Goal: Find specific page/section: Find specific page/section

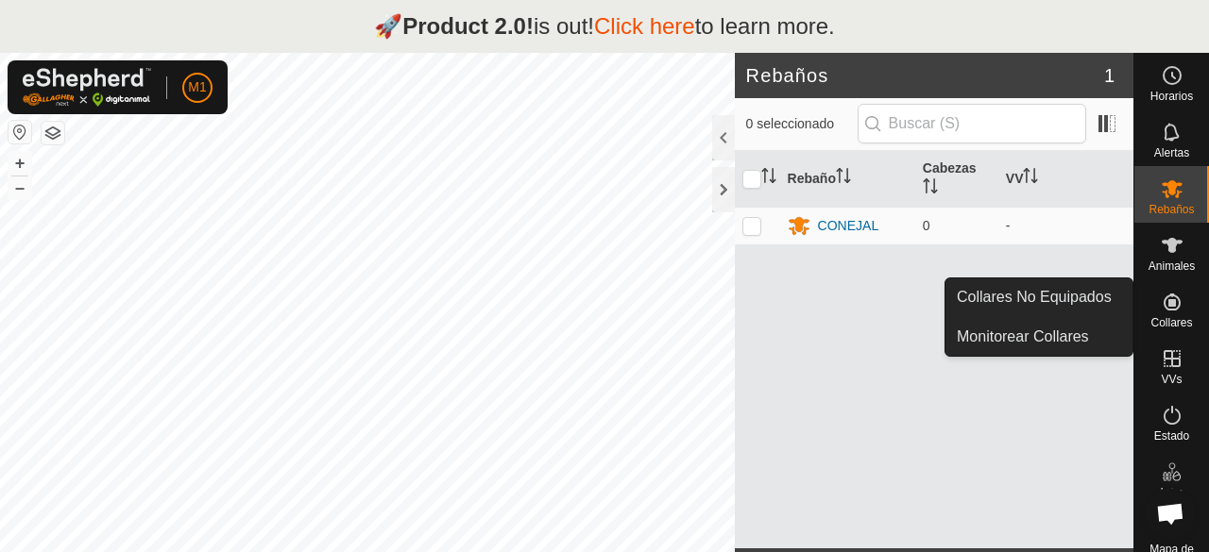
click at [1180, 311] on es-neckbands-svg-icon at bounding box center [1172, 302] width 34 height 30
click at [1163, 314] on es-neckbands-svg-icon at bounding box center [1172, 302] width 34 height 30
click at [1058, 324] on link "Monitorear Collares" at bounding box center [1038, 337] width 187 height 38
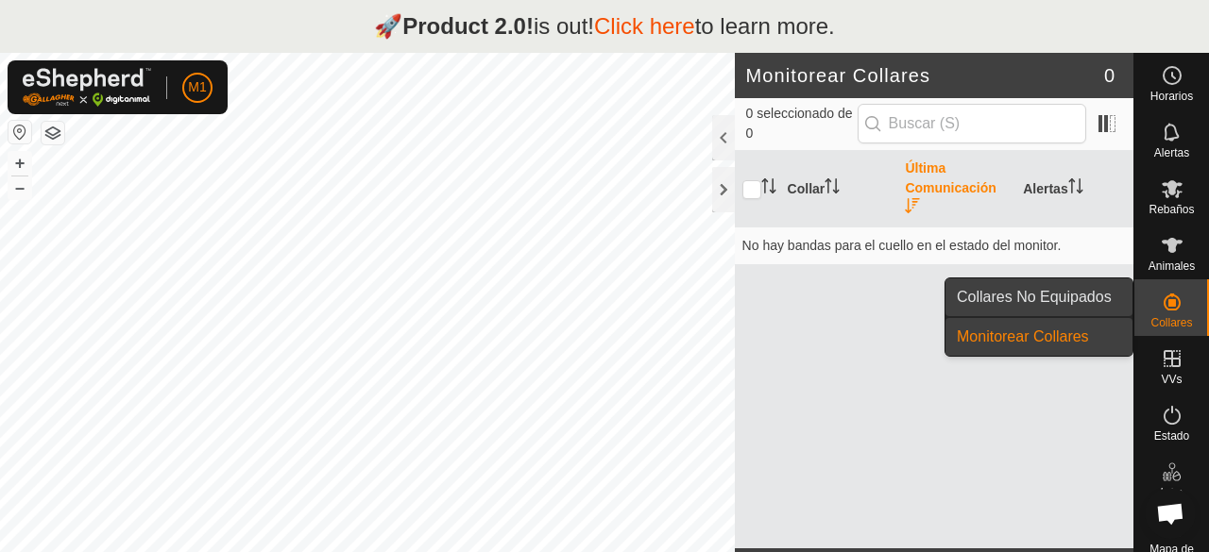
click at [1052, 294] on link "Collares No Equipados" at bounding box center [1038, 298] width 187 height 38
